Goal: Navigation & Orientation: Find specific page/section

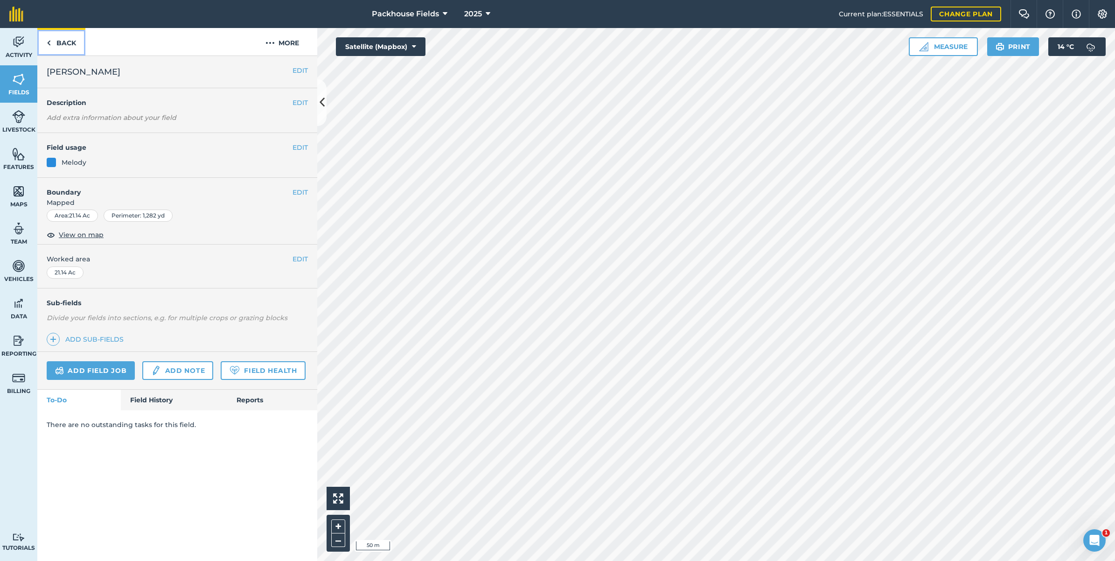
click at [55, 41] on link "Back" at bounding box center [61, 42] width 48 height 28
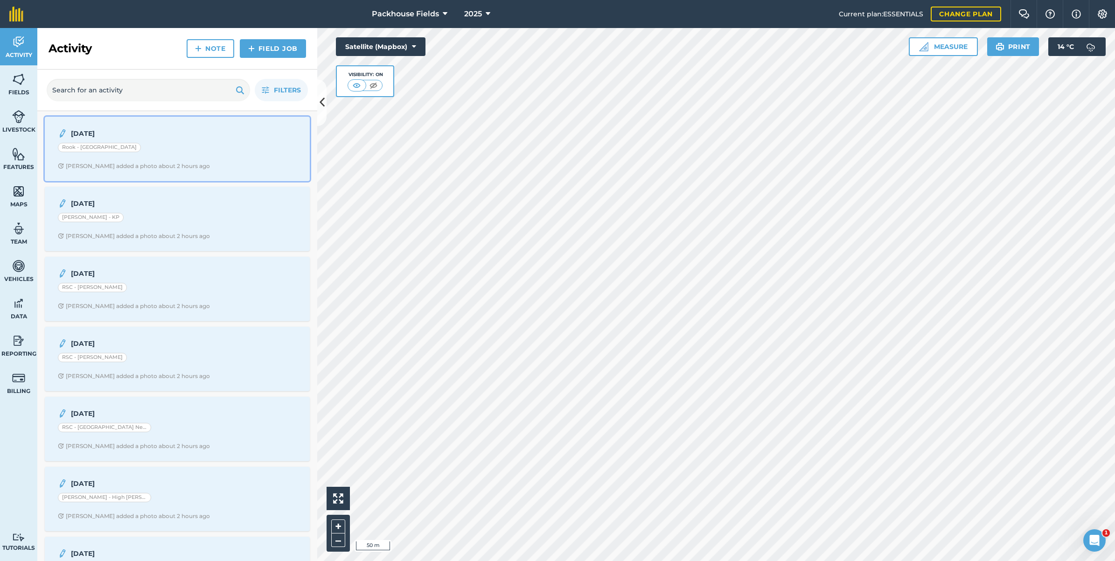
click at [132, 156] on div "[DATE] Rook - [GEOGRAPHIC_DATA] [PERSON_NAME] added a photo about 2 hours ago" at bounding box center [177, 148] width 254 height 53
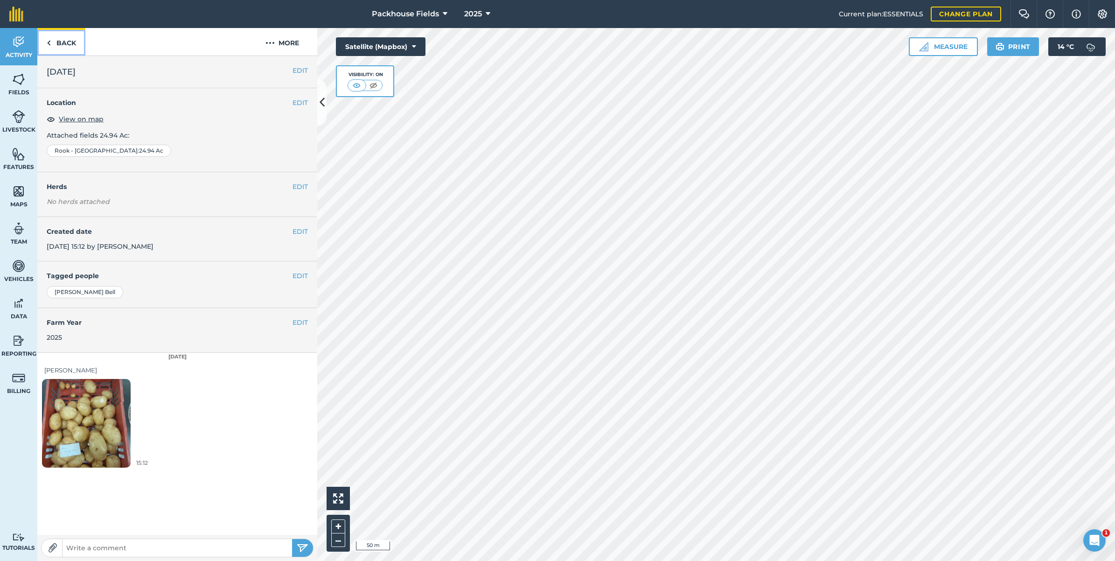
click at [66, 42] on link "Back" at bounding box center [61, 42] width 48 height 28
